Goal: Information Seeking & Learning: Check status

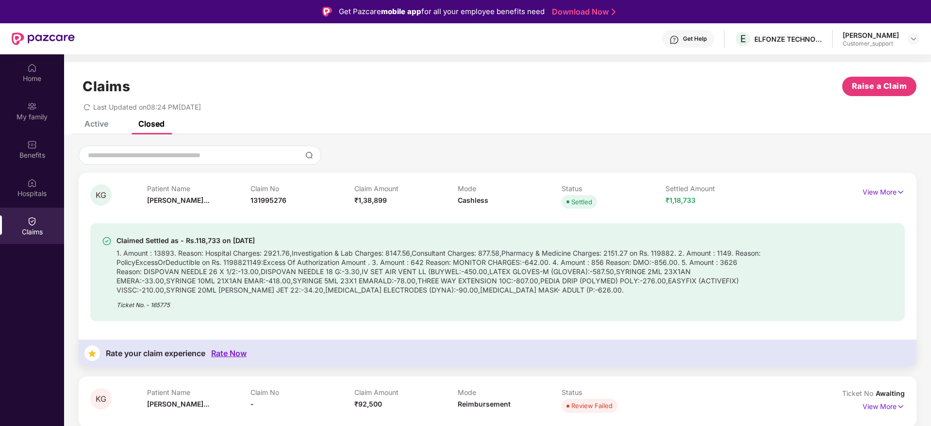
scroll to position [54, 0]
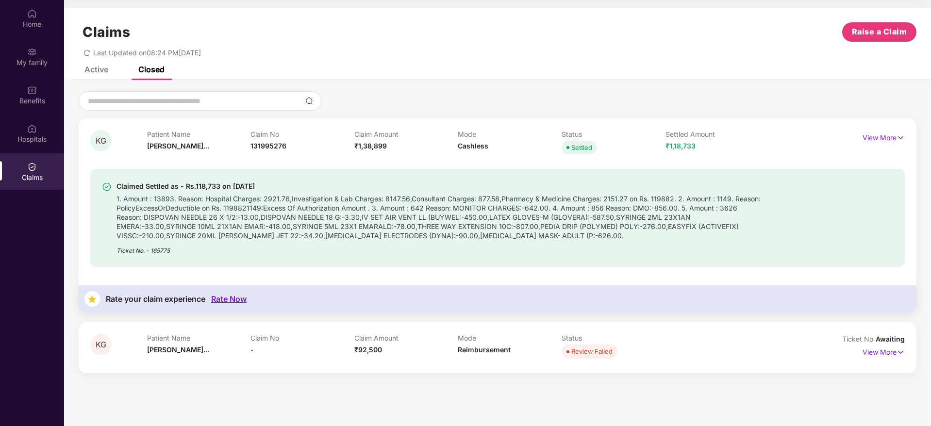
click at [661, 36] on div "Claims Raise a Claim" at bounding box center [498, 31] width 838 height 19
click at [96, 67] on div "Active" at bounding box center [96, 70] width 24 height 10
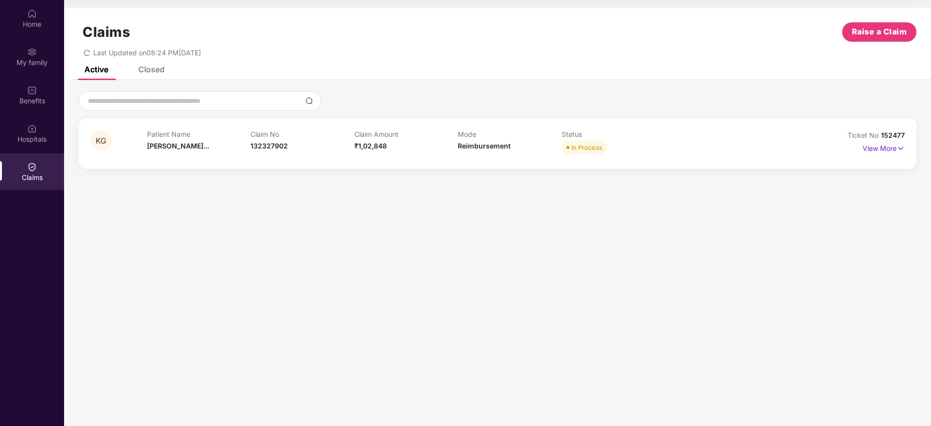
click at [698, 50] on div "Last Updated on 08:24 PM[DATE]" at bounding box center [498, 49] width 838 height 15
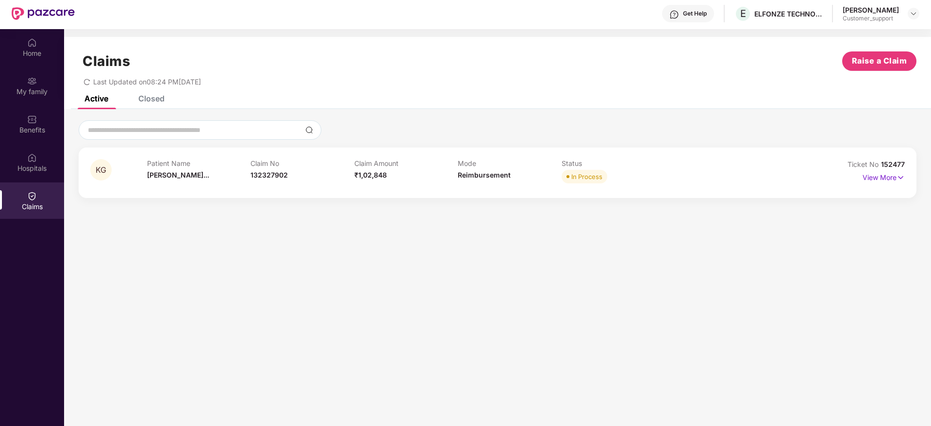
scroll to position [0, 0]
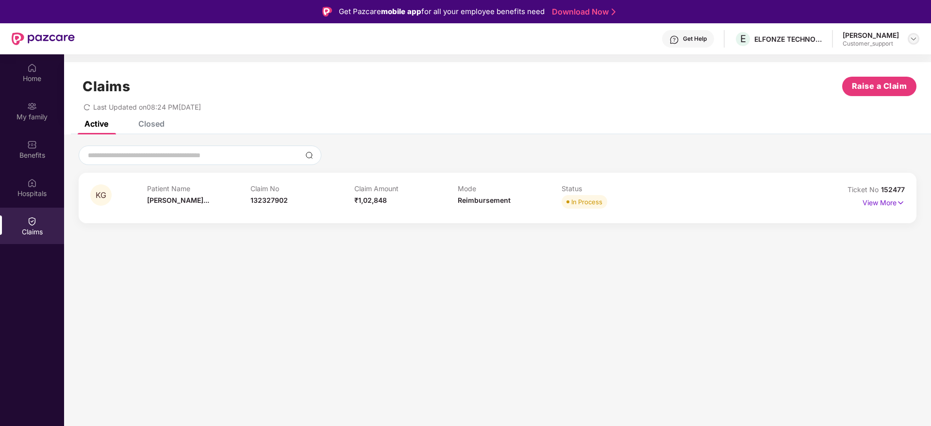
click at [915, 42] on img at bounding box center [914, 39] width 8 height 8
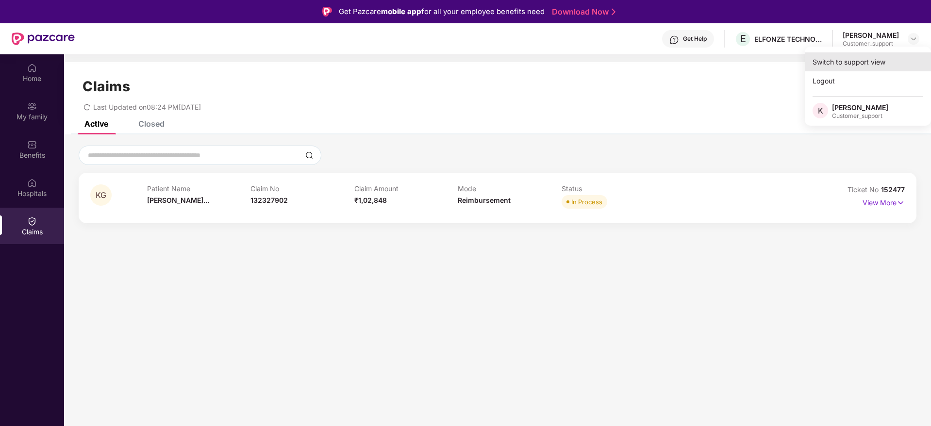
click at [872, 62] on div "Switch to support view" at bounding box center [868, 61] width 126 height 19
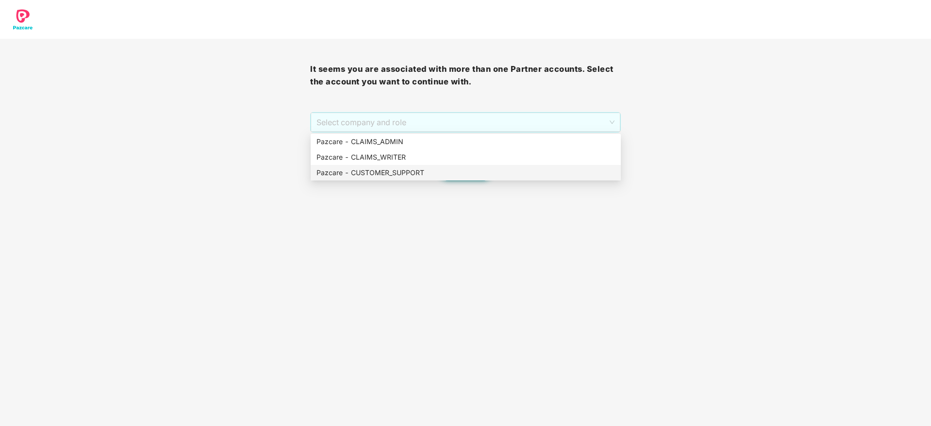
drag, startPoint x: 420, startPoint y: 117, endPoint x: 425, endPoint y: 171, distance: 53.7
click at [425, 171] on body "It seems you are associated with more than one Partner accounts. Select the acc…" at bounding box center [465, 213] width 931 height 426
click at [425, 171] on div "Pazcare - CUSTOMER_SUPPORT" at bounding box center [466, 173] width 299 height 11
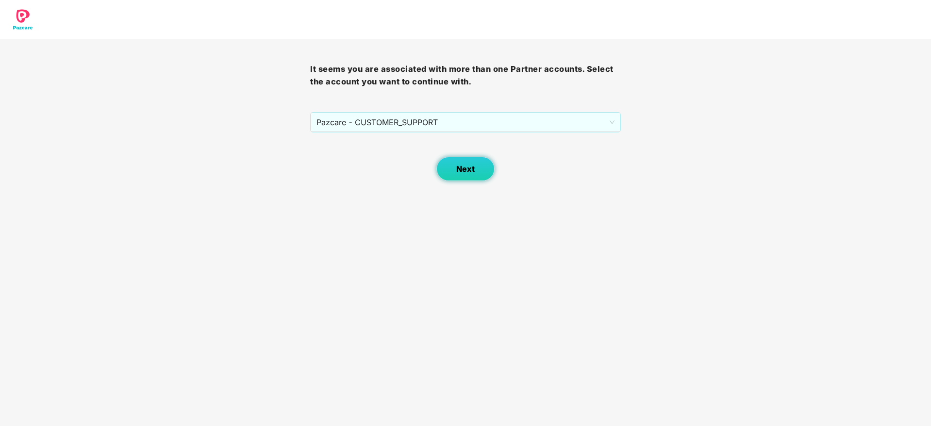
click at [471, 175] on button "Next" at bounding box center [465, 169] width 58 height 24
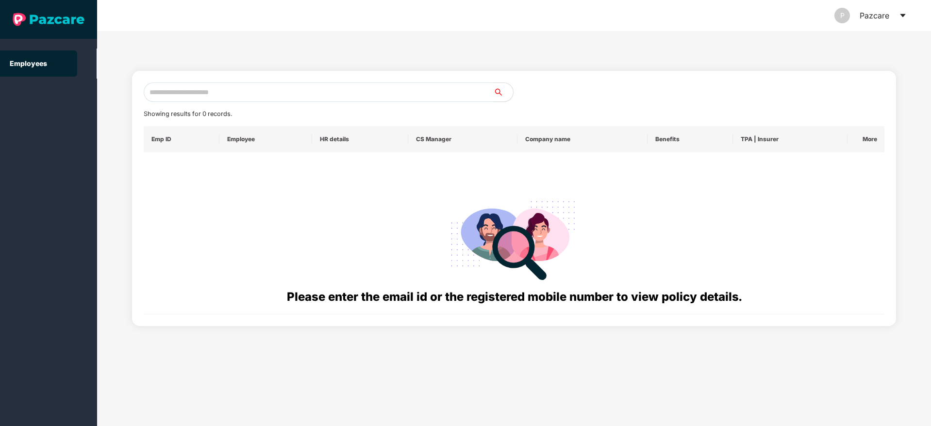
click at [335, 93] on input "text" at bounding box center [319, 92] width 350 height 19
paste input "**********"
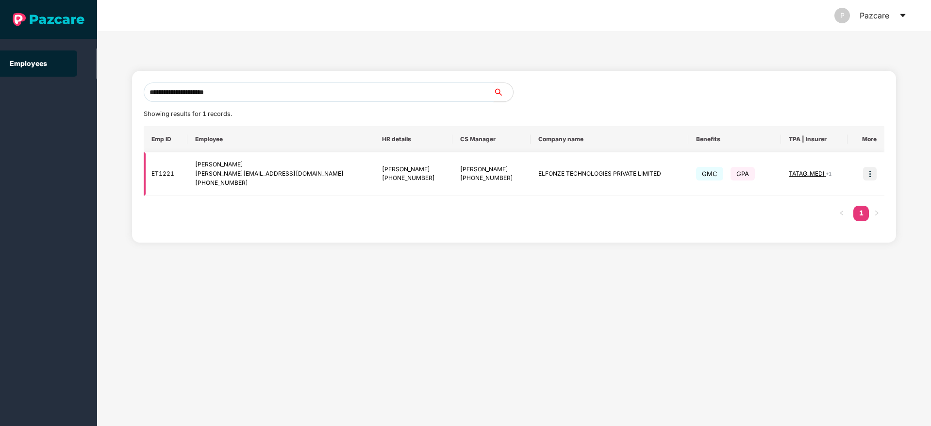
type input "**********"
click at [875, 174] on img at bounding box center [870, 174] width 14 height 14
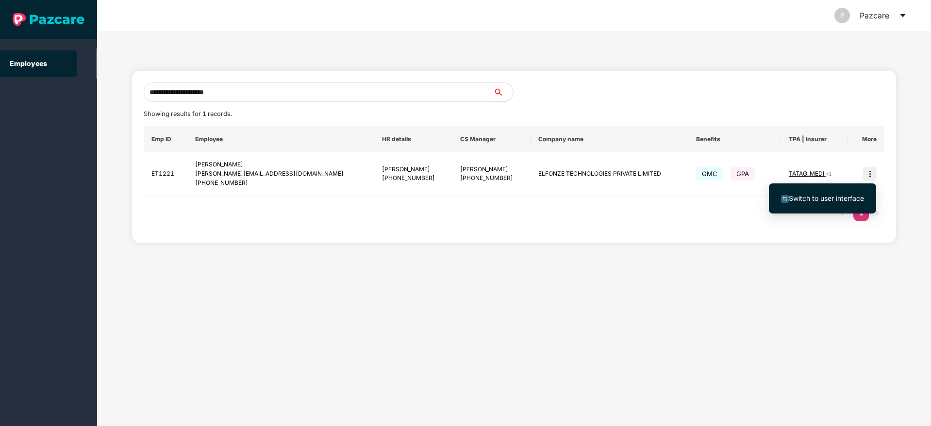
click at [829, 195] on span "Switch to user interface" at bounding box center [826, 198] width 75 height 8
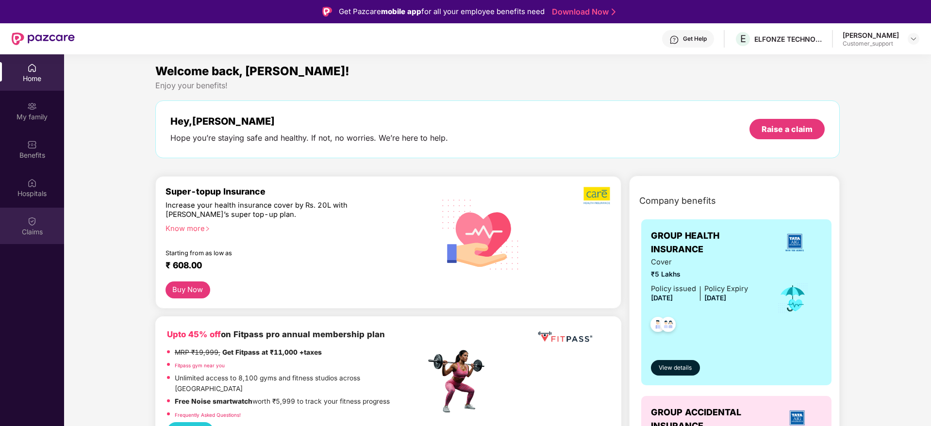
click at [27, 240] on div "Claims" at bounding box center [32, 226] width 64 height 36
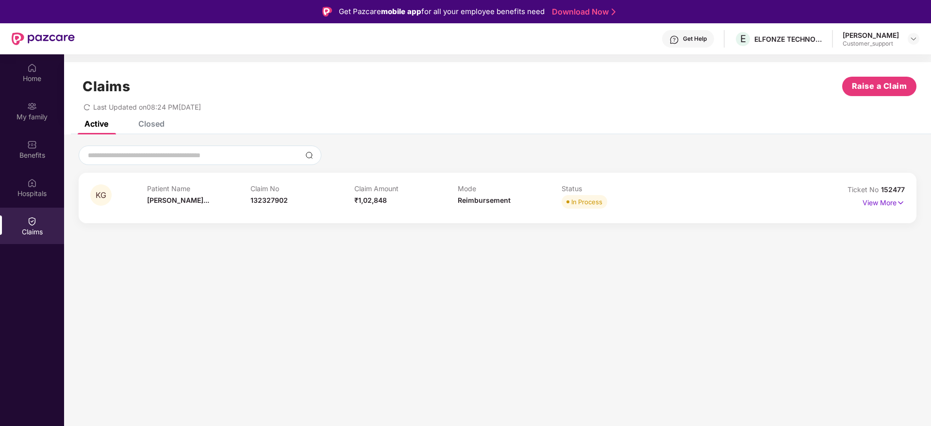
click at [892, 188] on span "152477" at bounding box center [893, 189] width 24 height 8
copy div "No 152477"
click at [276, 197] on span "132327902" at bounding box center [269, 200] width 37 height 8
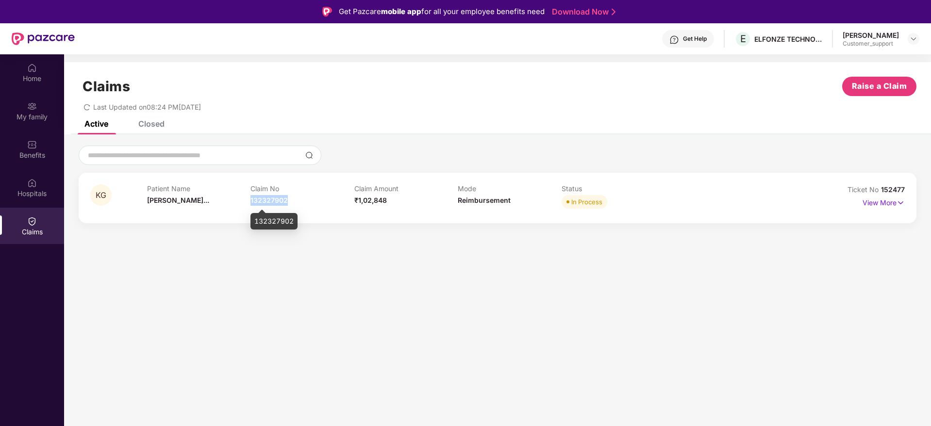
copy span "132327902"
click at [602, 151] on div at bounding box center [498, 155] width 838 height 19
click at [273, 202] on span "132327902" at bounding box center [269, 200] width 37 height 8
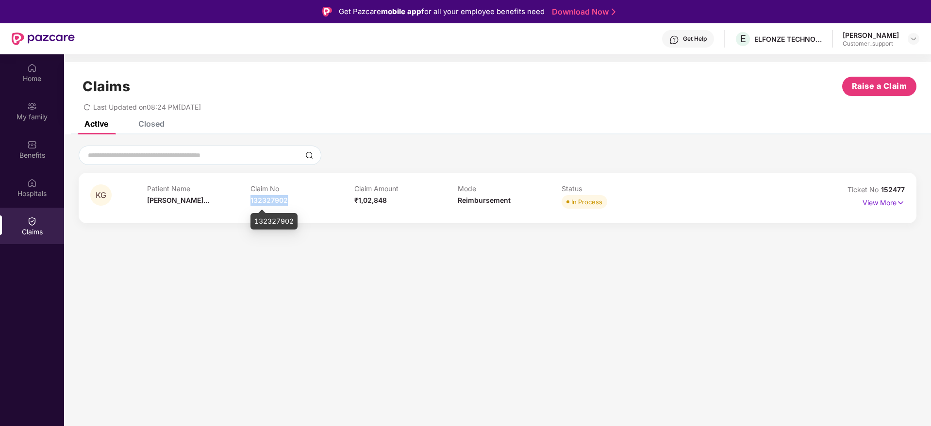
copy span "132327902"
click at [908, 40] on div at bounding box center [914, 39] width 12 height 12
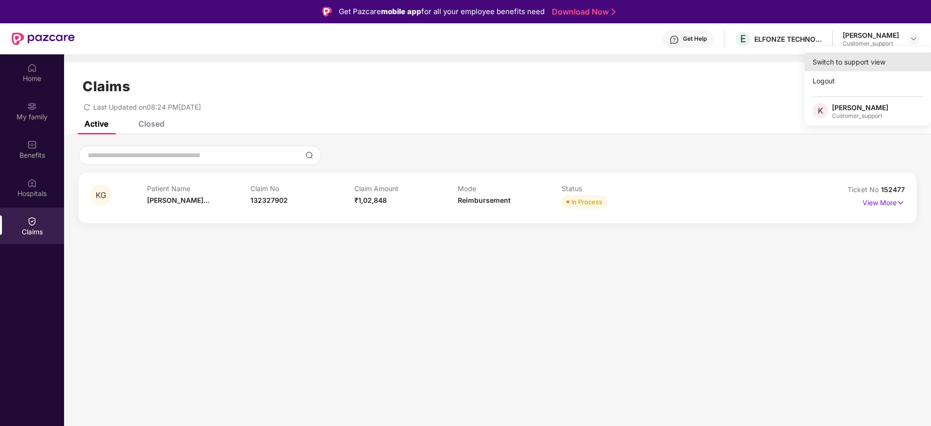
click at [875, 66] on div "Switch to support view" at bounding box center [868, 61] width 126 height 19
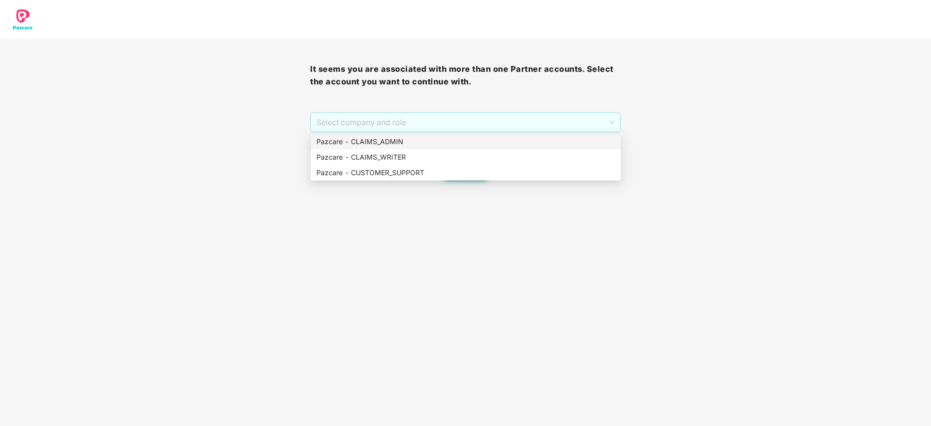
drag, startPoint x: 490, startPoint y: 126, endPoint x: 489, endPoint y: 145, distance: 18.9
click at [489, 145] on body "It seems you are associated with more than one Partner accounts. Select the acc…" at bounding box center [465, 213] width 931 height 426
click at [489, 145] on div "Pazcare - CLAIMS_ADMIN" at bounding box center [466, 141] width 299 height 11
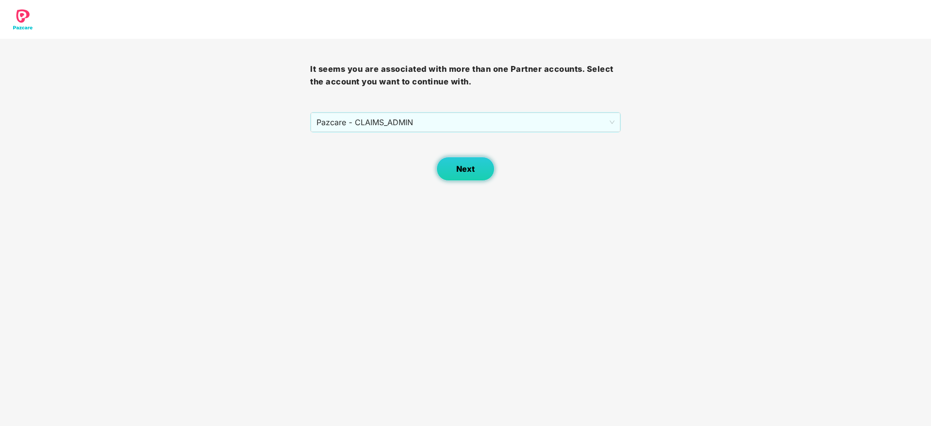
click at [471, 165] on span "Next" at bounding box center [465, 169] width 18 height 9
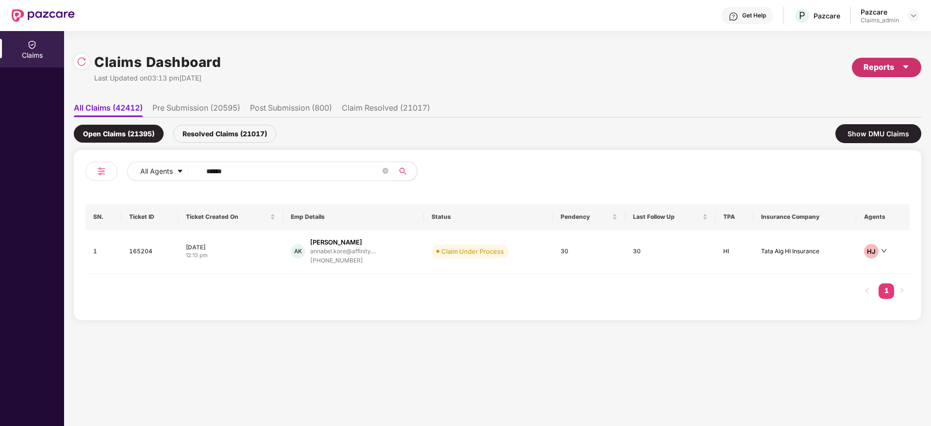
click at [879, 67] on div "Reports" at bounding box center [887, 67] width 46 height 12
click at [829, 120] on li "Claims Pendency Report" at bounding box center [861, 112] width 121 height 19
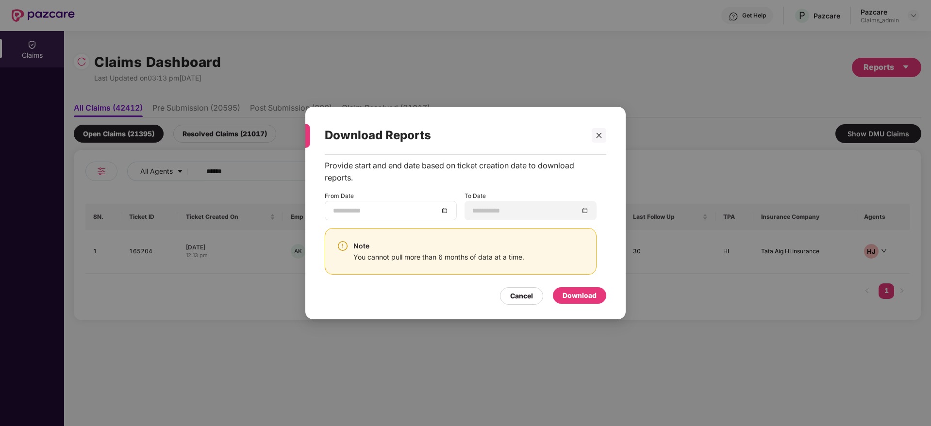
click at [444, 212] on div at bounding box center [391, 210] width 116 height 11
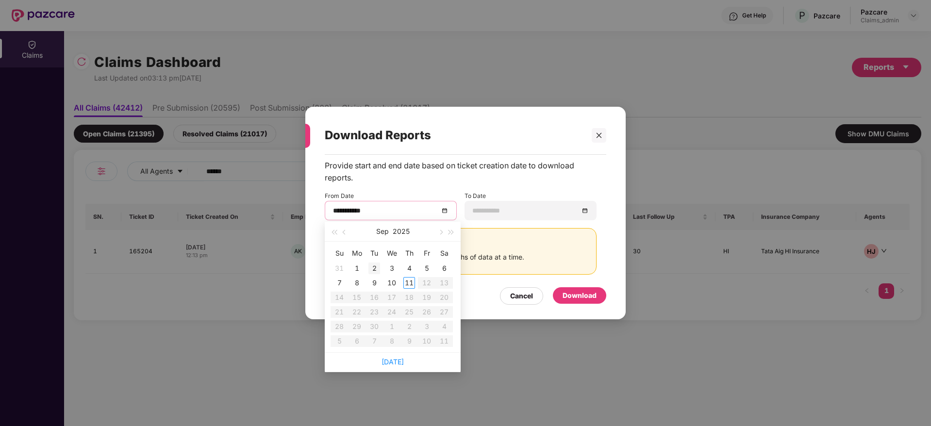
type input "**********"
click at [345, 234] on span "button" at bounding box center [345, 232] width 5 height 5
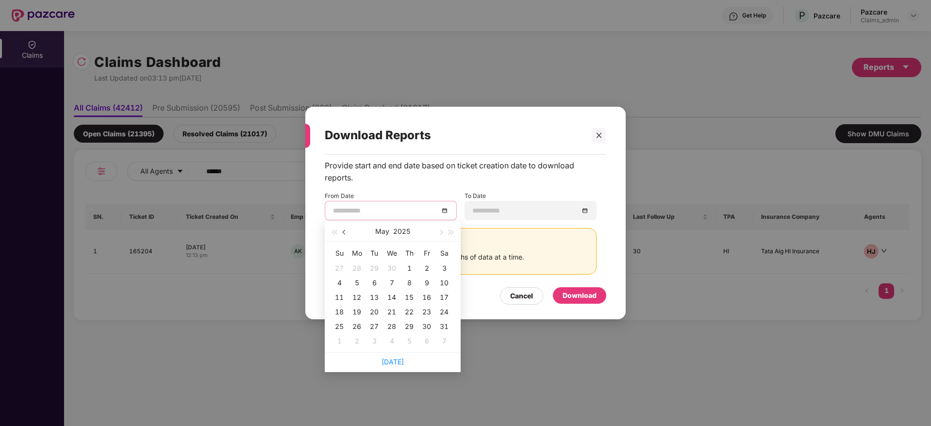
click at [345, 234] on span "button" at bounding box center [345, 232] width 5 height 5
type input "**********"
click at [393, 298] on div "12" at bounding box center [392, 298] width 12 height 12
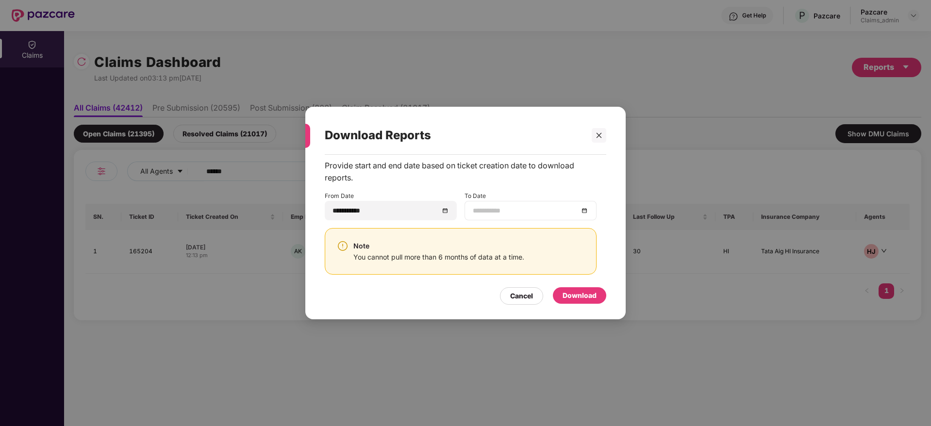
click at [587, 210] on div at bounding box center [531, 210] width 116 height 11
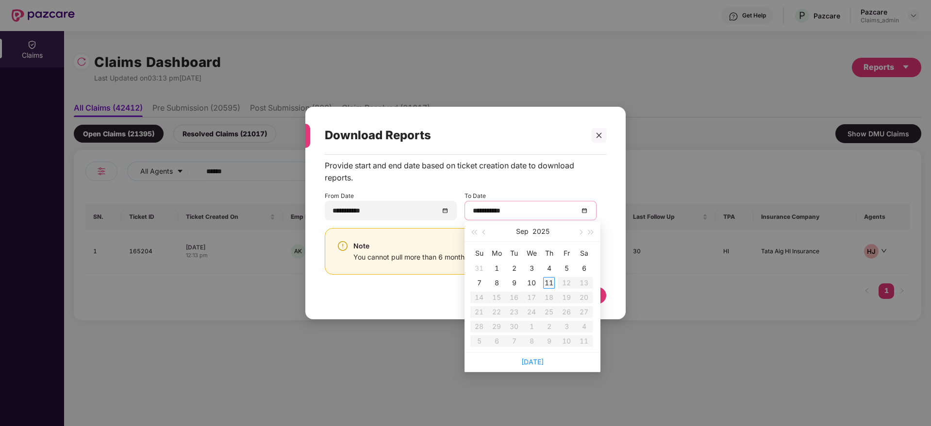
type input "**********"
click at [547, 280] on div "11" at bounding box center [549, 283] width 12 height 12
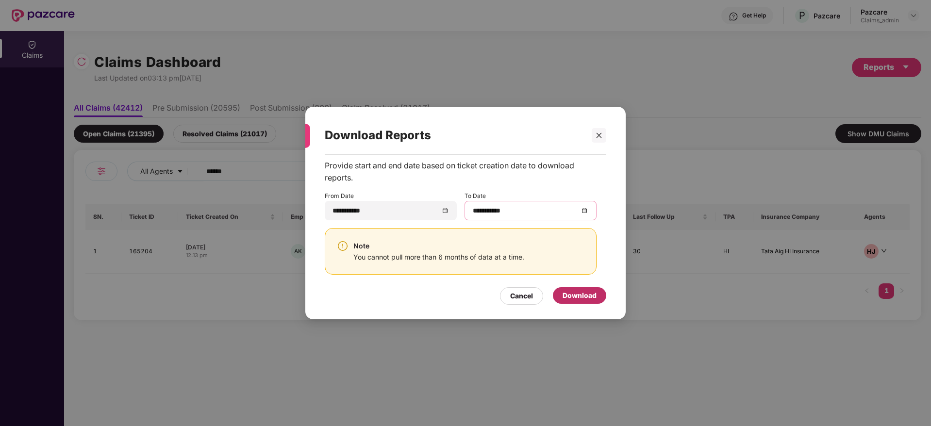
click at [577, 295] on div "Download" at bounding box center [580, 295] width 34 height 11
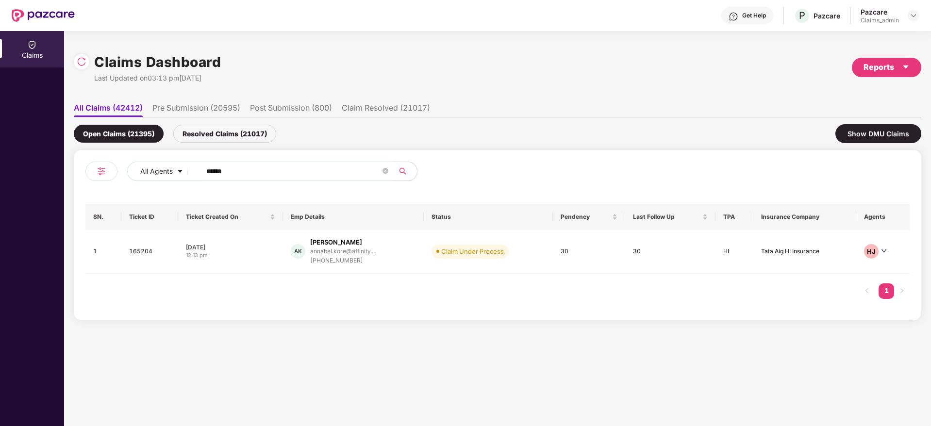
drag, startPoint x: 262, startPoint y: 170, endPoint x: 162, endPoint y: 196, distance: 103.3
click at [162, 196] on div "All Agents ****** SN. Ticket ID Ticket Created On Emp Details Status Pendency L…" at bounding box center [497, 235] width 824 height 147
paste input "text"
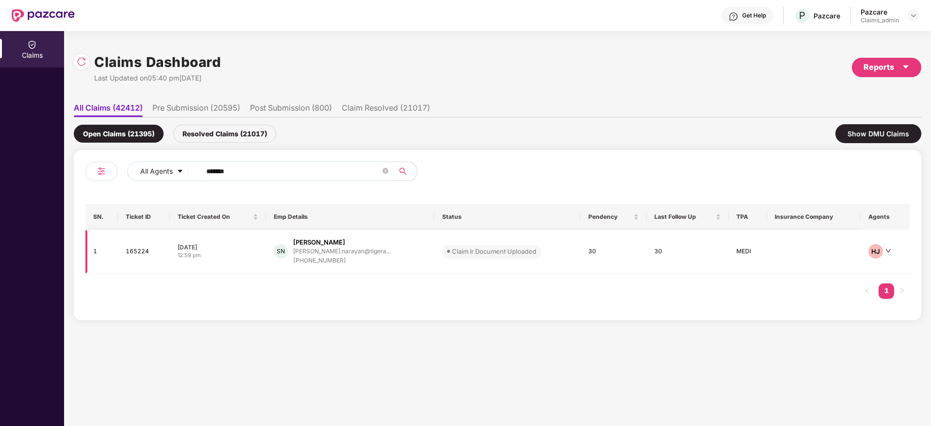
type input "******"
click at [335, 258] on div "[PHONE_NUMBER]" at bounding box center [342, 260] width 98 height 9
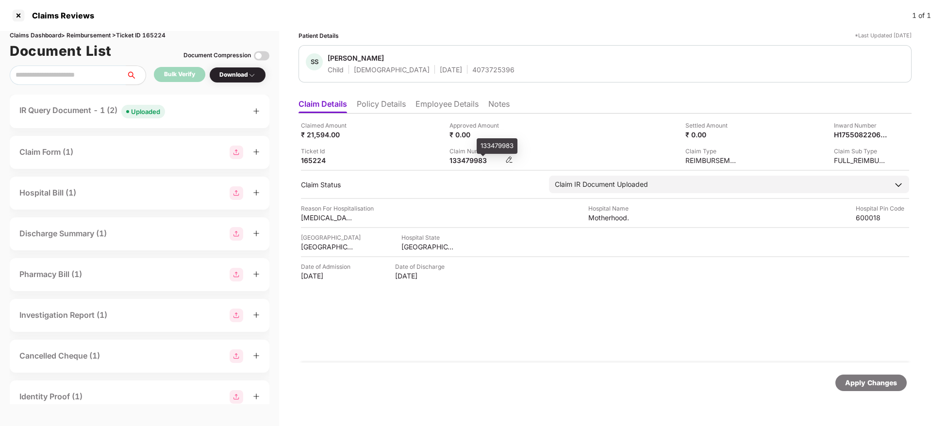
click at [458, 158] on div "133479983" at bounding box center [476, 160] width 53 height 9
copy div "133479983"
drag, startPoint x: 460, startPoint y: 151, endPoint x: 461, endPoint y: 160, distance: 9.3
click at [461, 160] on div "Claim Number 133479983" at bounding box center [482, 156] width 64 height 18
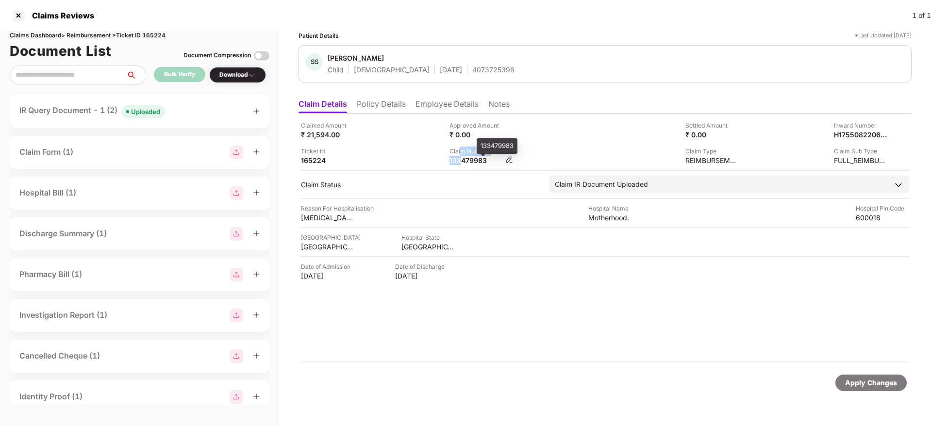
click at [461, 160] on div "133479983" at bounding box center [476, 160] width 53 height 9
